Goal: Task Accomplishment & Management: Manage account settings

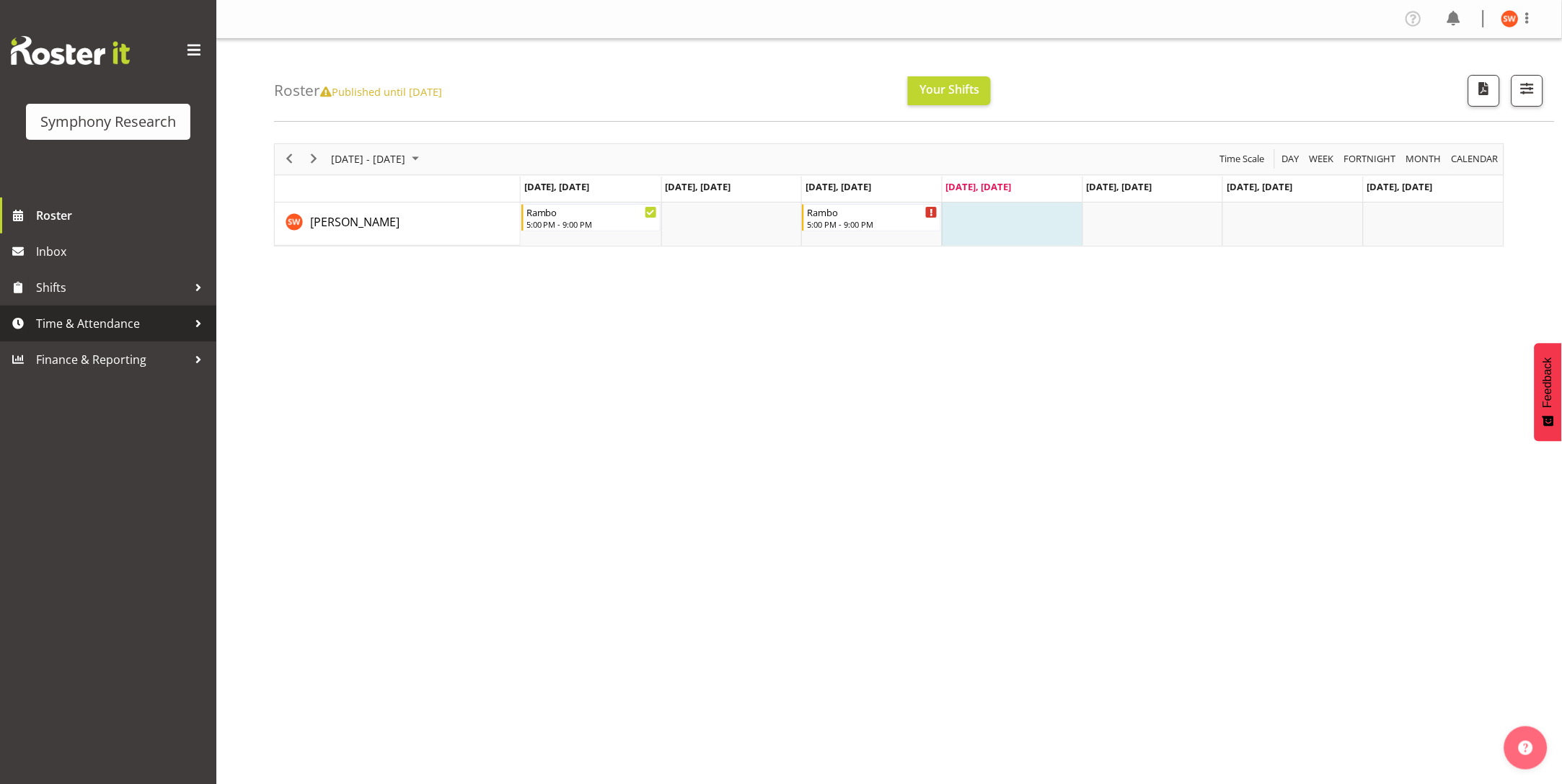
click at [64, 319] on span "Time & Attendance" at bounding box center [111, 324] width 152 height 22
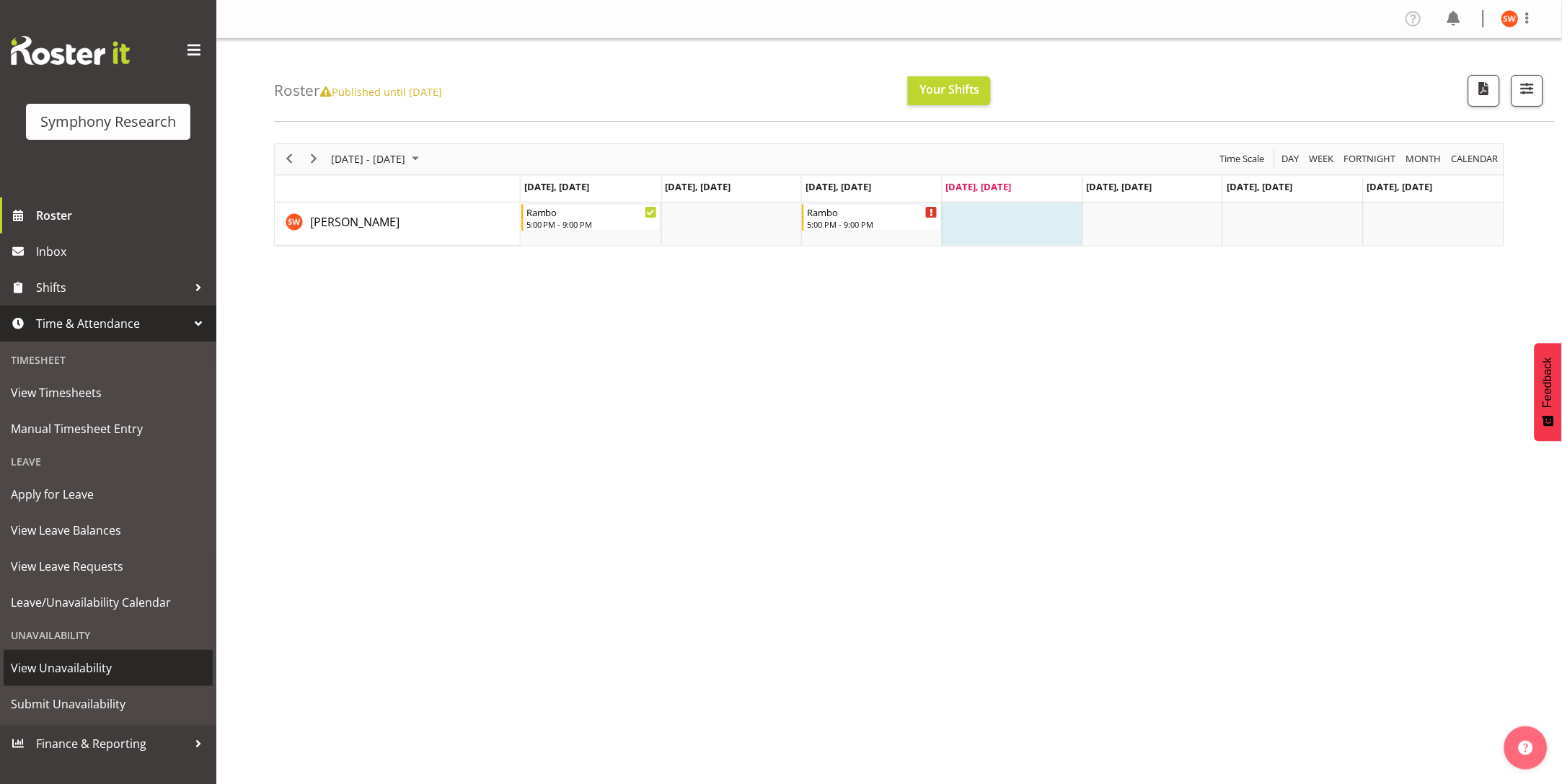
click at [84, 669] on span "View Unavailability" at bounding box center [108, 668] width 195 height 22
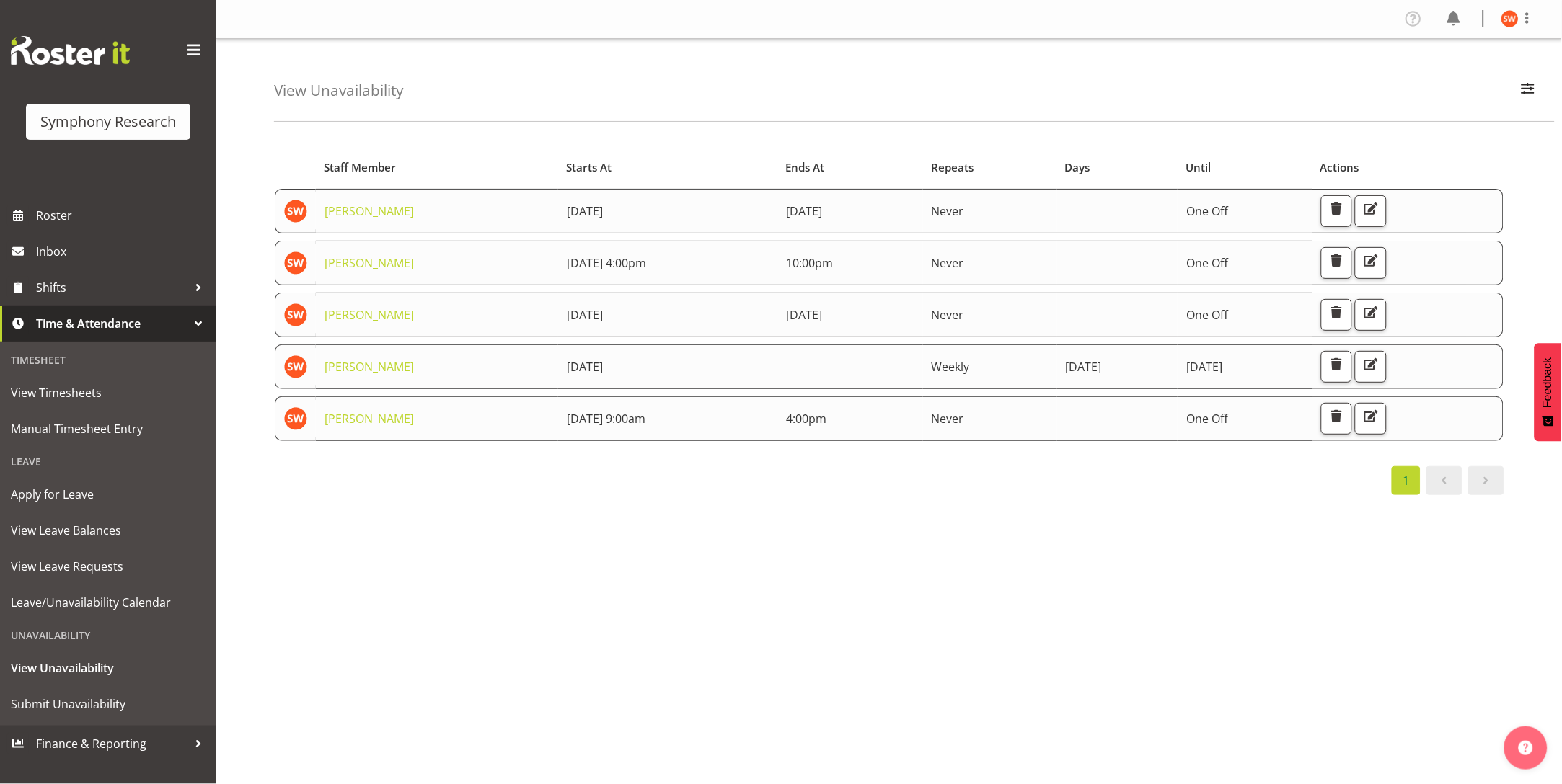
drag, startPoint x: 976, startPoint y: 441, endPoint x: 1177, endPoint y: 341, distance: 224.5
click at [975, 454] on div "Starts At Staff Member Starts At Ends At Repeats Days Until Actions [PERSON_NAM…" at bounding box center [889, 321] width 1230 height 349
click at [1163, 517] on div "Starts At Staff Member Starts At Ends At Repeats Days Until Actions [PERSON_NAM…" at bounding box center [918, 421] width 1288 height 577
click at [271, 681] on div "View Unavailability Search Search for a particular employee Showing current una…" at bounding box center [889, 374] width 1346 height 670
